Goal: Task Accomplishment & Management: Use online tool/utility

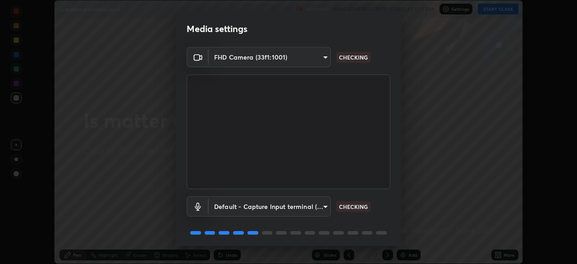
scroll to position [32, 0]
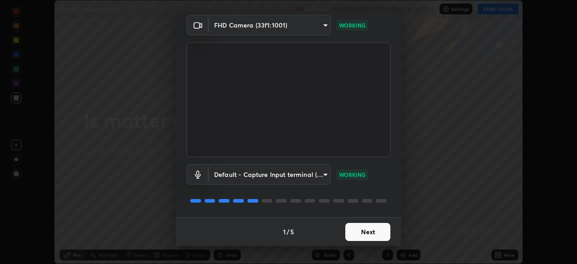
click at [362, 233] on button "Next" at bounding box center [367, 232] width 45 height 18
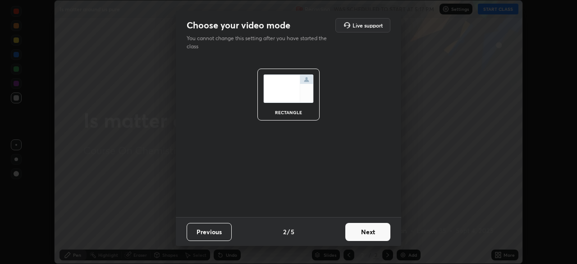
scroll to position [0, 0]
click at [367, 235] on button "Next" at bounding box center [367, 232] width 45 height 18
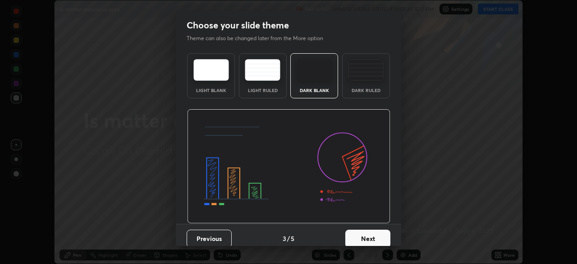
click at [369, 237] on button "Next" at bounding box center [367, 238] width 45 height 18
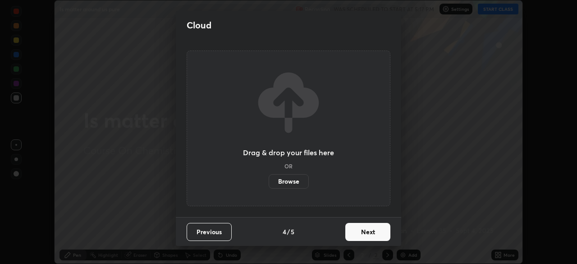
click at [357, 233] on button "Next" at bounding box center [367, 232] width 45 height 18
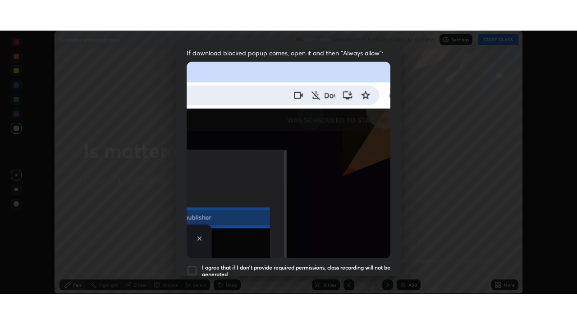
scroll to position [216, 0]
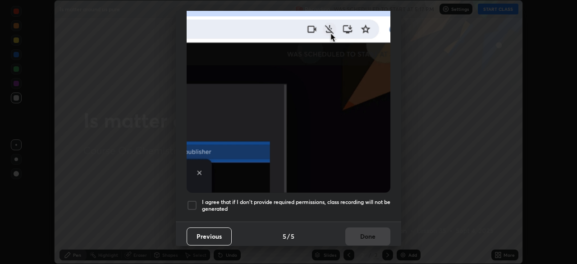
click at [194, 201] on div at bounding box center [192, 205] width 11 height 11
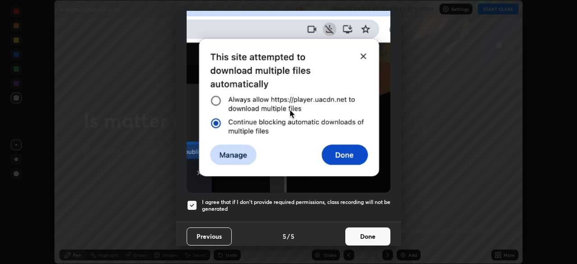
click at [368, 236] on button "Done" at bounding box center [367, 236] width 45 height 18
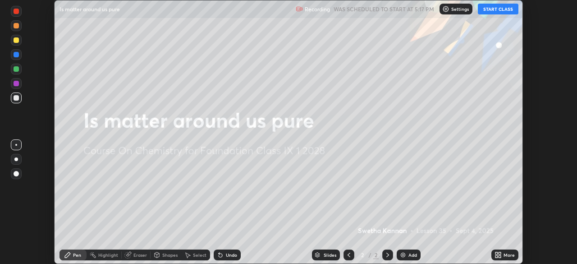
click at [492, 13] on button "START CLASS" at bounding box center [498, 9] width 41 height 11
click at [505, 256] on div "More" at bounding box center [508, 254] width 11 height 5
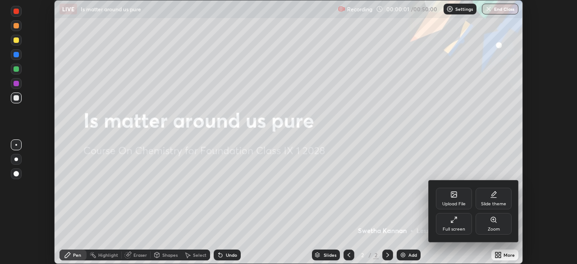
click at [457, 225] on div "Full screen" at bounding box center [454, 224] width 36 height 22
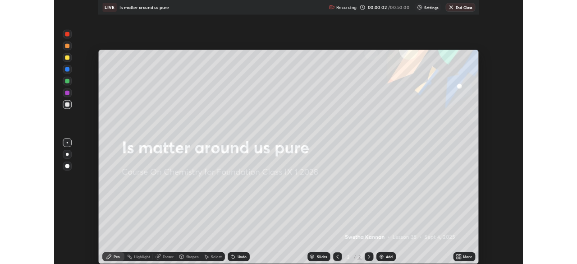
scroll to position [324, 577]
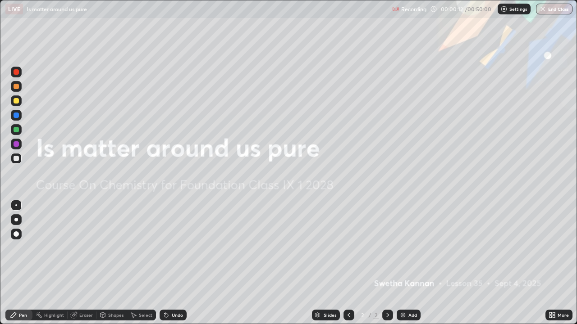
click at [398, 263] on div "Add" at bounding box center [409, 315] width 24 height 11
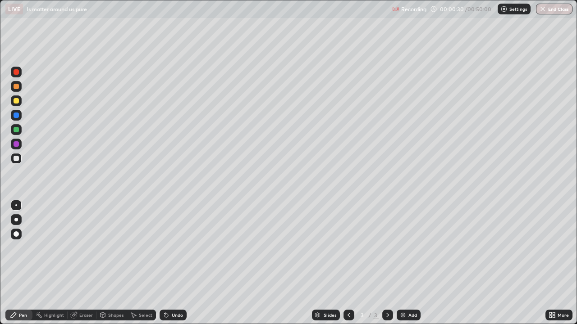
click at [15, 115] on div at bounding box center [16, 115] width 5 height 5
click at [16, 101] on div at bounding box center [16, 100] width 5 height 5
click at [82, 263] on div "Eraser" at bounding box center [86, 315] width 14 height 5
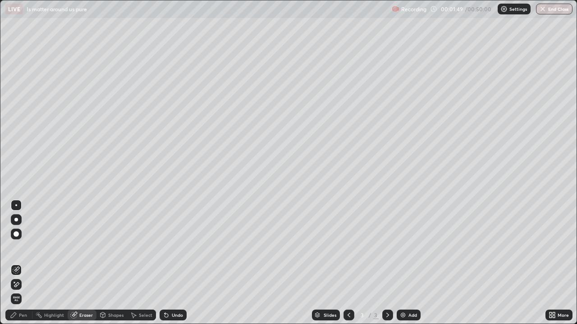
click at [144, 263] on div "Select" at bounding box center [146, 315] width 14 height 5
click at [53, 263] on div "Highlight" at bounding box center [54, 315] width 20 height 5
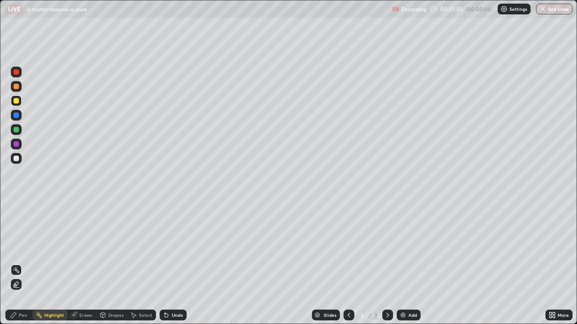
click at [20, 263] on div "Pen" at bounding box center [23, 315] width 8 height 5
click at [16, 102] on div at bounding box center [16, 100] width 5 height 5
click at [16, 114] on div at bounding box center [16, 115] width 5 height 5
click at [14, 130] on div at bounding box center [16, 129] width 5 height 5
click at [14, 115] on div at bounding box center [16, 115] width 5 height 5
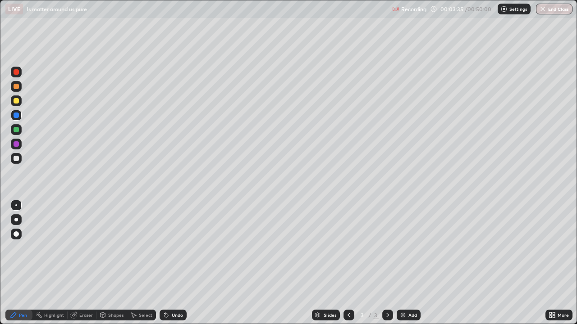
click at [15, 87] on div at bounding box center [16, 86] width 5 height 5
click at [16, 130] on div at bounding box center [16, 129] width 5 height 5
click at [17, 91] on div at bounding box center [16, 86] width 11 height 11
click at [21, 132] on div at bounding box center [16, 129] width 11 height 11
click at [14, 88] on div at bounding box center [16, 86] width 5 height 5
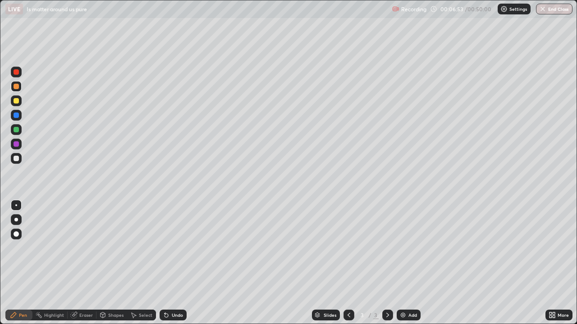
click at [403, 263] on img at bounding box center [402, 315] width 7 height 7
click at [15, 86] on div at bounding box center [16, 86] width 5 height 5
click at [16, 74] on div at bounding box center [16, 71] width 5 height 5
click at [14, 88] on div at bounding box center [16, 86] width 5 height 5
click at [15, 146] on div at bounding box center [16, 144] width 5 height 5
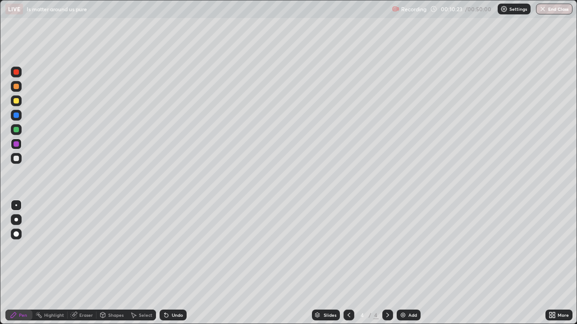
click at [15, 144] on div at bounding box center [16, 144] width 5 height 5
click at [16, 144] on div at bounding box center [16, 144] width 5 height 5
click at [17, 131] on div at bounding box center [16, 129] width 5 height 5
click at [16, 159] on div at bounding box center [16, 158] width 5 height 5
click at [14, 133] on div at bounding box center [16, 129] width 11 height 11
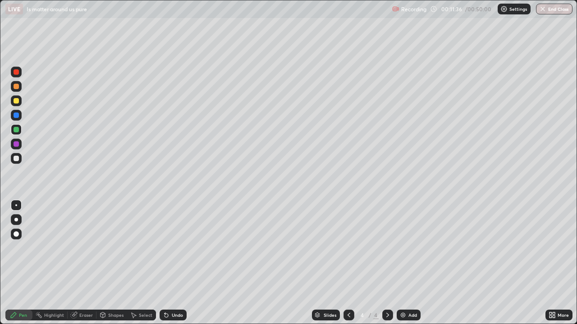
click at [26, 261] on div "Erase all" at bounding box center [16, 162] width 22 height 288
click at [403, 263] on img at bounding box center [402, 315] width 7 height 7
click at [17, 103] on div at bounding box center [16, 100] width 5 height 5
click at [410, 263] on div "Add" at bounding box center [412, 315] width 9 height 5
click at [17, 130] on div at bounding box center [16, 129] width 5 height 5
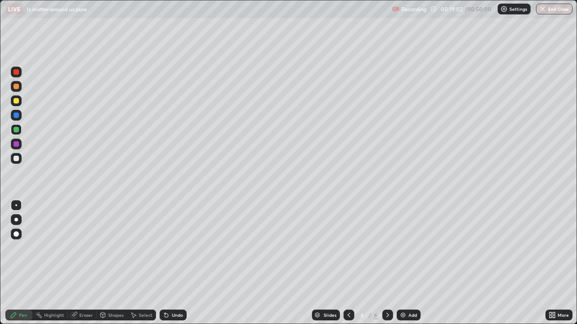
click at [16, 145] on div at bounding box center [16, 144] width 5 height 5
click at [15, 128] on div at bounding box center [16, 129] width 5 height 5
click at [404, 263] on img at bounding box center [402, 315] width 7 height 7
click at [18, 118] on div at bounding box center [16, 115] width 11 height 11
click at [17, 100] on div at bounding box center [16, 100] width 5 height 5
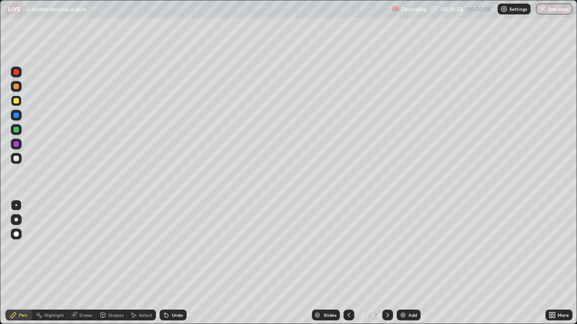
click at [14, 115] on div at bounding box center [16, 115] width 5 height 5
click at [16, 101] on div at bounding box center [16, 100] width 5 height 5
click at [16, 147] on div at bounding box center [16, 144] width 11 height 11
click at [14, 162] on div at bounding box center [16, 158] width 11 height 11
click at [561, 263] on div "More" at bounding box center [562, 315] width 11 height 5
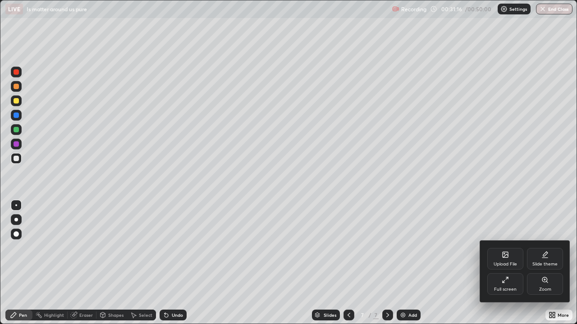
click at [507, 263] on div "Full screen" at bounding box center [505, 285] width 36 height 22
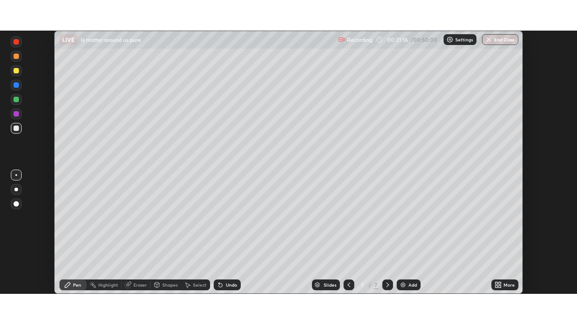
scroll to position [44805, 44492]
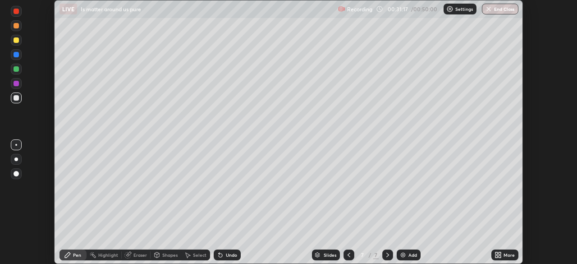
click at [463, 11] on p "Settings" at bounding box center [464, 9] width 18 height 5
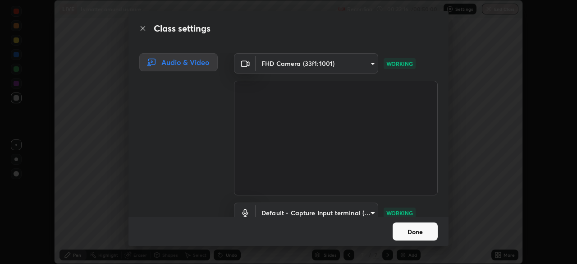
click at [411, 231] on button "Done" at bounding box center [415, 231] width 45 height 18
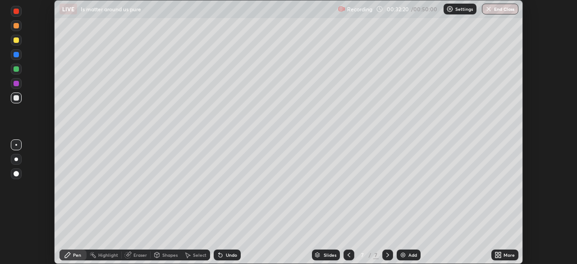
click at [496, 256] on icon at bounding box center [496, 256] width 2 height 2
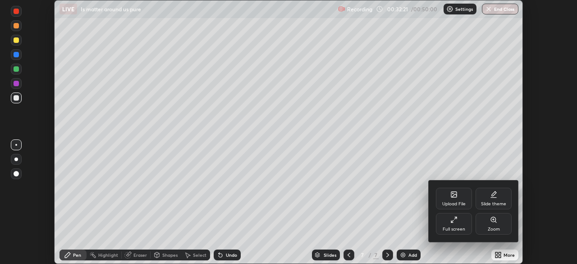
click at [457, 224] on div "Full screen" at bounding box center [454, 224] width 36 height 22
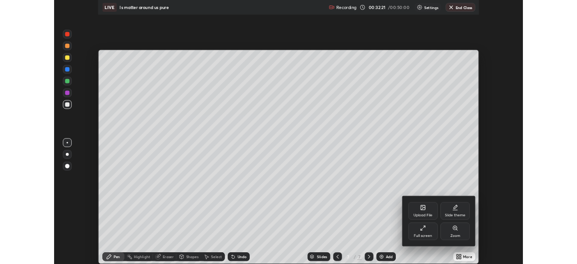
scroll to position [324, 577]
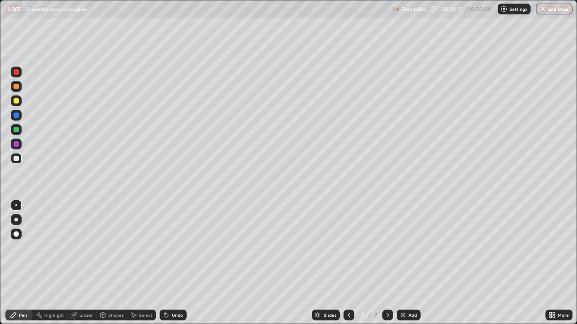
click at [404, 263] on img at bounding box center [402, 315] width 7 height 7
click at [17, 102] on div at bounding box center [16, 100] width 5 height 5
click at [18, 91] on div at bounding box center [16, 86] width 11 height 11
click at [14, 160] on div at bounding box center [16, 158] width 5 height 5
click at [15, 130] on div at bounding box center [16, 129] width 5 height 5
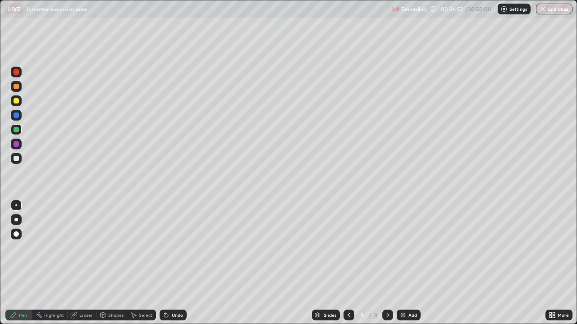
click at [15, 88] on div at bounding box center [16, 86] width 5 height 5
click at [17, 101] on div at bounding box center [16, 100] width 5 height 5
click at [16, 132] on div at bounding box center [16, 129] width 5 height 5
click at [15, 115] on div at bounding box center [16, 115] width 5 height 5
click at [401, 263] on img at bounding box center [402, 315] width 7 height 7
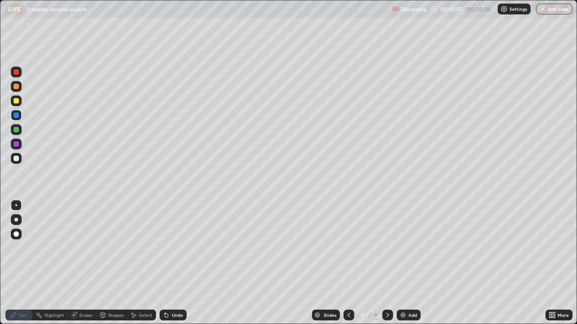
click at [17, 133] on div at bounding box center [16, 129] width 11 height 11
click at [405, 263] on img at bounding box center [402, 315] width 7 height 7
click at [13, 145] on div at bounding box center [16, 144] width 11 height 11
click at [17, 103] on div at bounding box center [16, 100] width 5 height 5
click at [164, 263] on icon at bounding box center [166, 316] width 4 height 4
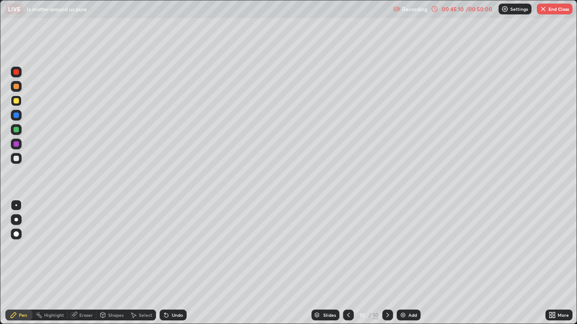
click at [164, 263] on icon at bounding box center [166, 316] width 4 height 4
click at [18, 131] on div at bounding box center [16, 129] width 5 height 5
click at [16, 103] on div at bounding box center [16, 100] width 5 height 5
click at [21, 133] on div at bounding box center [16, 129] width 11 height 11
click at [411, 263] on div "Add" at bounding box center [412, 315] width 9 height 5
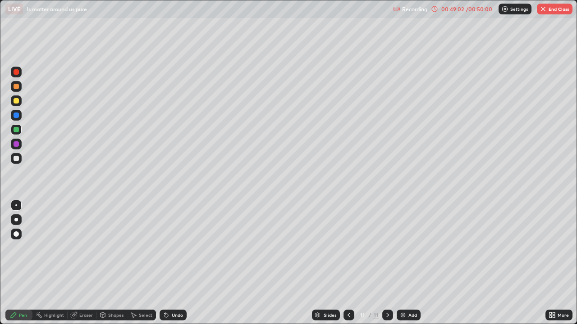
click at [14, 145] on div at bounding box center [16, 144] width 5 height 5
click at [16, 103] on div at bounding box center [16, 100] width 5 height 5
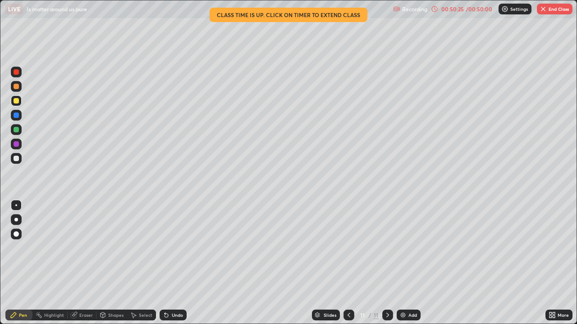
click at [169, 263] on div "Undo" at bounding box center [173, 315] width 27 height 11
click at [167, 263] on div "Undo" at bounding box center [173, 315] width 27 height 11
click at [172, 263] on div "Undo" at bounding box center [177, 315] width 11 height 5
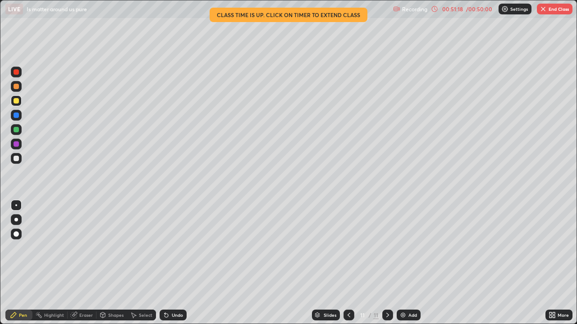
click at [551, 11] on button "End Class" at bounding box center [555, 9] width 36 height 11
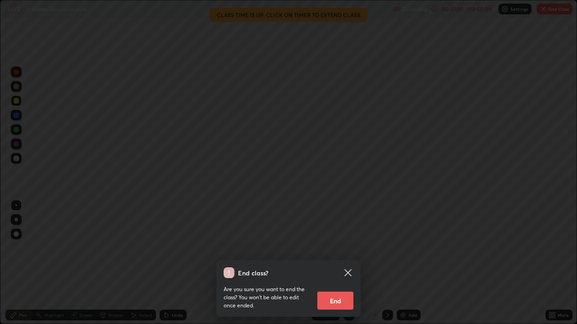
click at [347, 263] on button "End" at bounding box center [335, 301] width 36 height 18
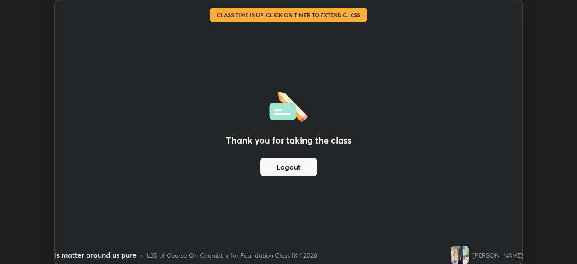
scroll to position [44805, 44492]
